Goal: Download file/media

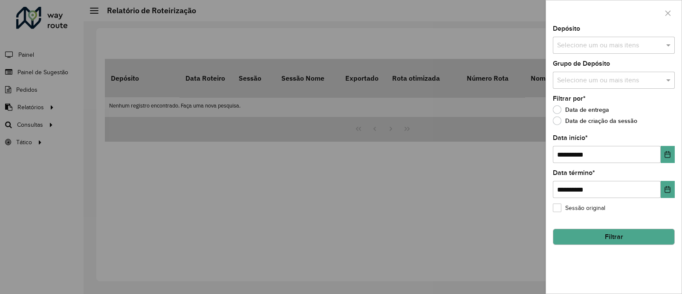
click at [171, 157] on div at bounding box center [341, 147] width 682 height 294
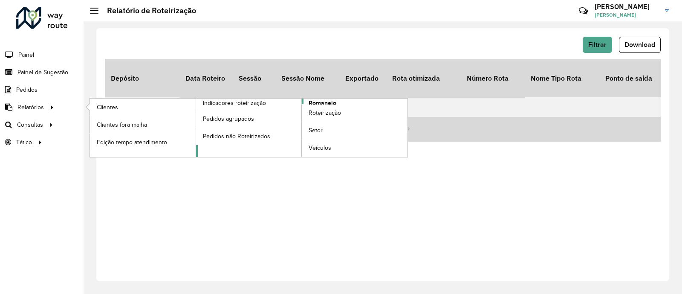
click at [318, 101] on span "Romaneio" at bounding box center [323, 102] width 28 height 9
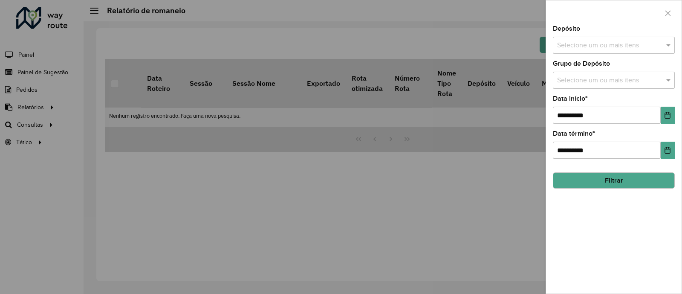
click at [616, 34] on div "Depósito Selecione um ou mais itens" at bounding box center [614, 40] width 122 height 28
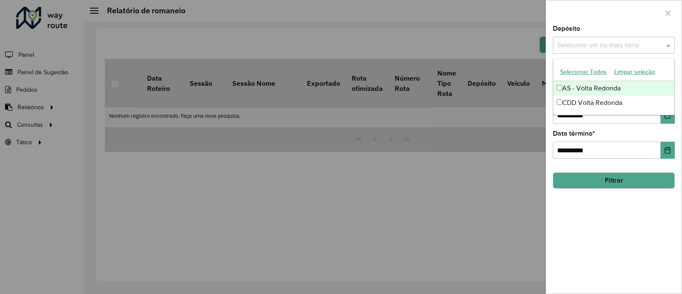
click at [616, 39] on div "Selecione um ou mais itens" at bounding box center [614, 45] width 122 height 17
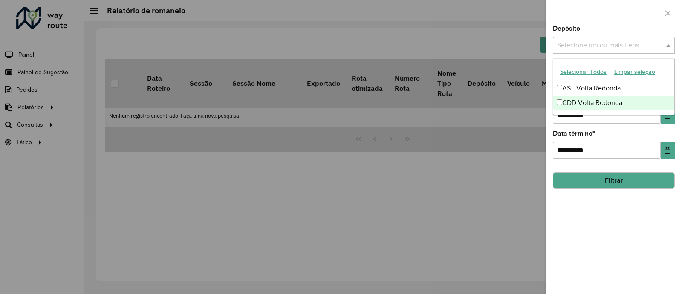
click at [583, 104] on div "CDD Volta Redonda" at bounding box center [613, 103] width 121 height 14
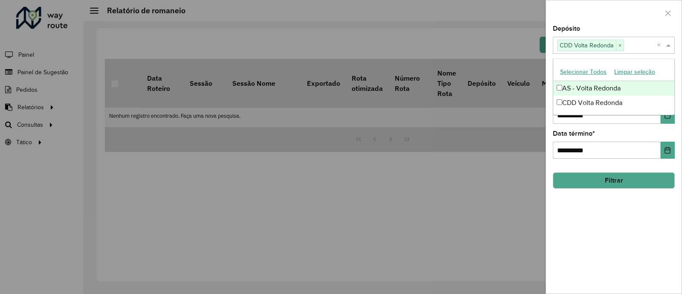
click at [611, 22] on div at bounding box center [614, 12] width 136 height 25
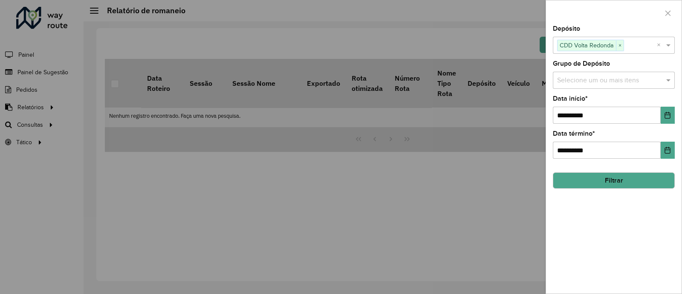
click at [591, 78] on input "text" at bounding box center [609, 80] width 109 height 10
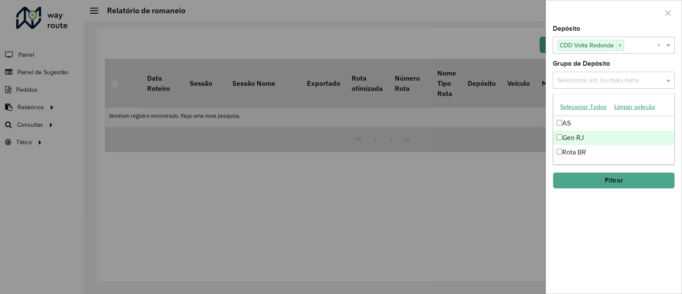
drag, startPoint x: 585, startPoint y: 137, endPoint x: 601, endPoint y: 201, distance: 66.4
click at [584, 137] on div "Geo RJ" at bounding box center [613, 137] width 121 height 14
click at [607, 235] on div "**********" at bounding box center [614, 160] width 136 height 268
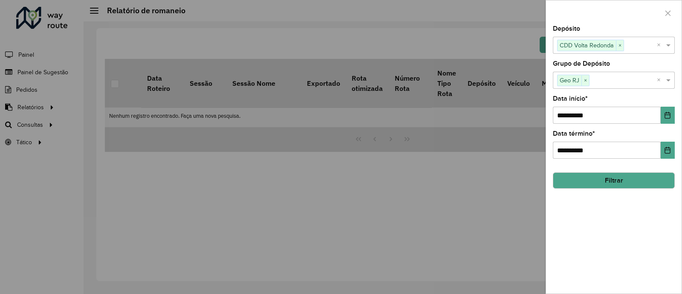
click at [608, 182] on button "Filtrar" at bounding box center [614, 180] width 122 height 16
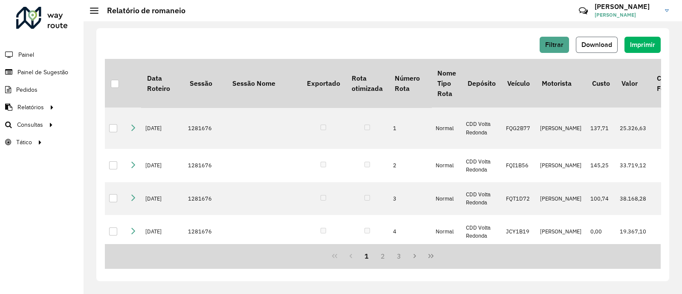
click at [601, 43] on span "Download" at bounding box center [597, 44] width 31 height 7
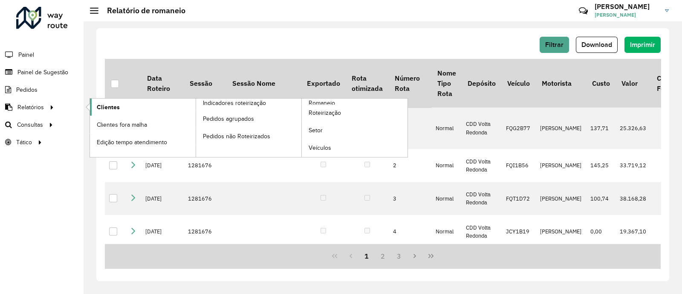
click at [119, 107] on link "Clientes" at bounding box center [143, 106] width 106 height 17
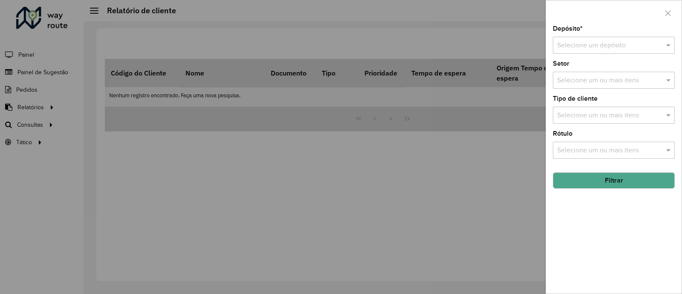
click at [595, 41] on input "text" at bounding box center [605, 46] width 96 height 10
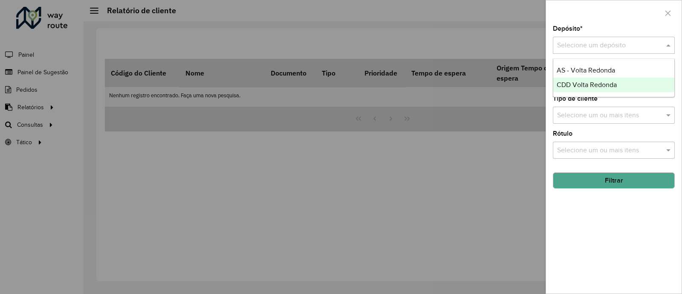
click at [581, 81] on span "CDD Volta Redonda" at bounding box center [587, 84] width 60 height 7
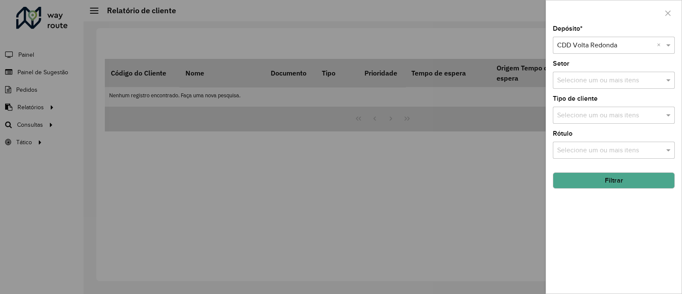
click at [602, 182] on button "Filtrar" at bounding box center [614, 180] width 122 height 16
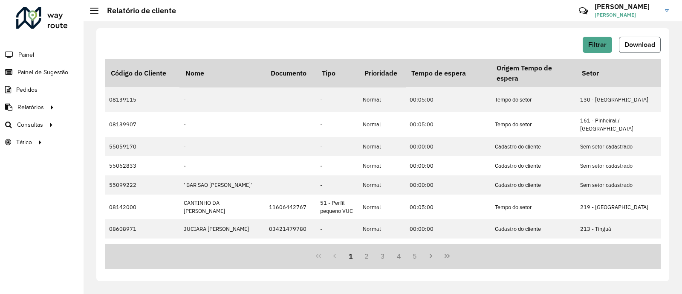
click at [627, 45] on span "Download" at bounding box center [640, 44] width 31 height 7
